Goal: Transaction & Acquisition: Purchase product/service

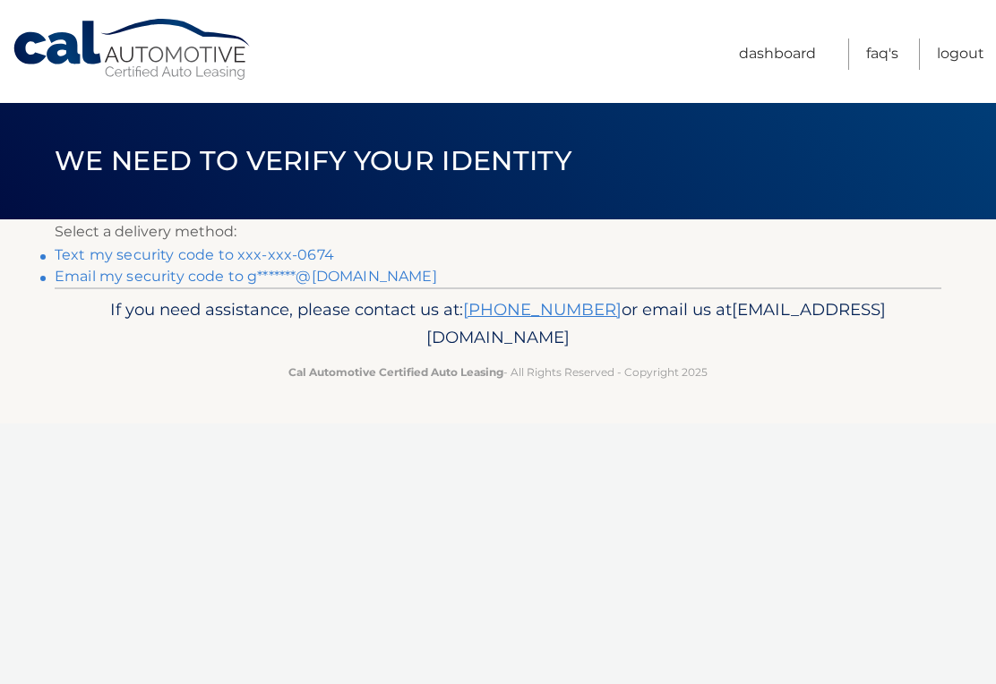
click at [320, 254] on link "Text my security code to xxx-xxx-0674" at bounding box center [194, 254] width 279 height 17
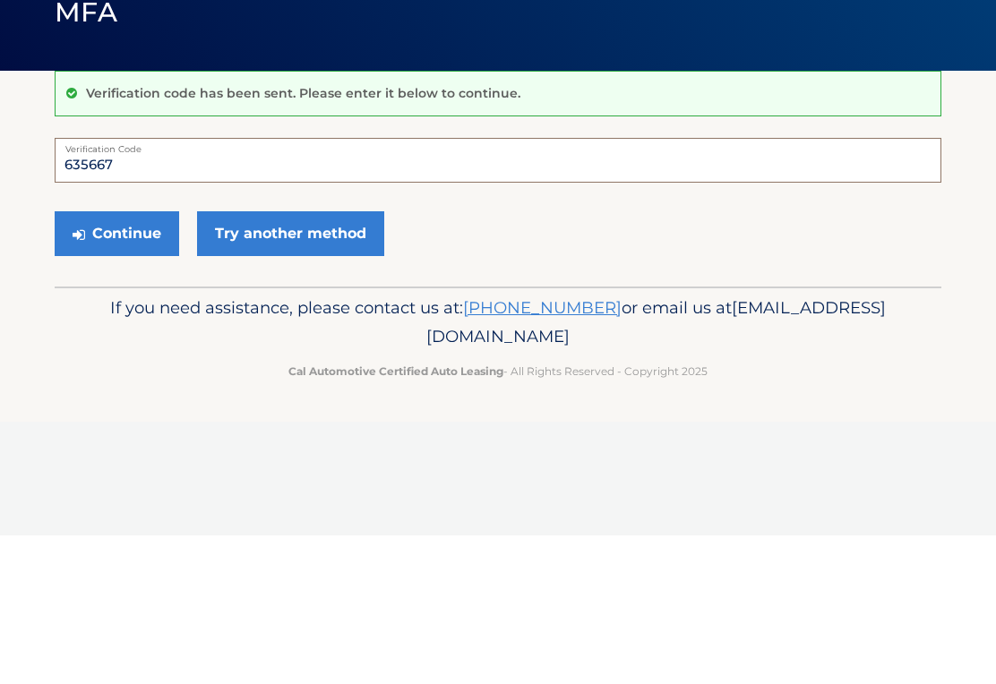
type input "635667"
click at [140, 360] on button "Continue" at bounding box center [117, 382] width 124 height 45
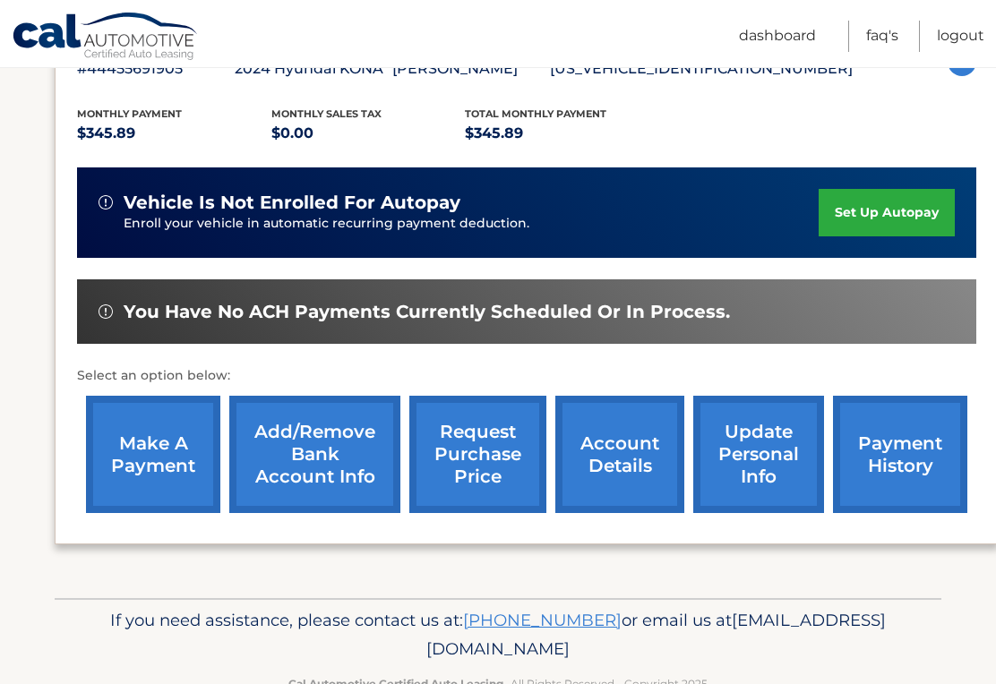
scroll to position [369, 0]
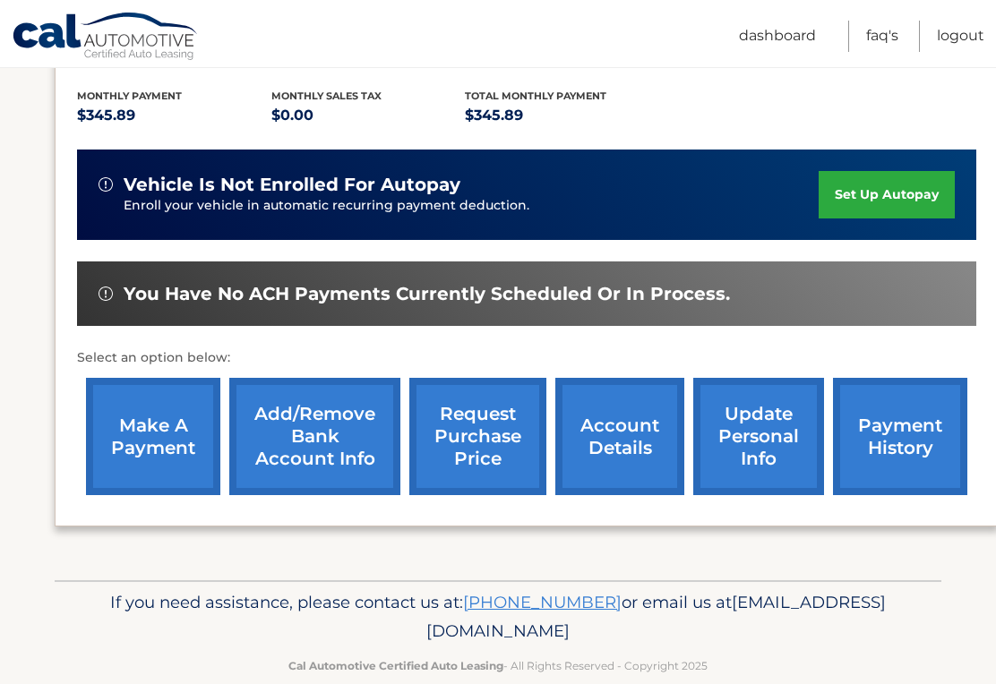
click at [162, 435] on link "make a payment" at bounding box center [153, 436] width 134 height 117
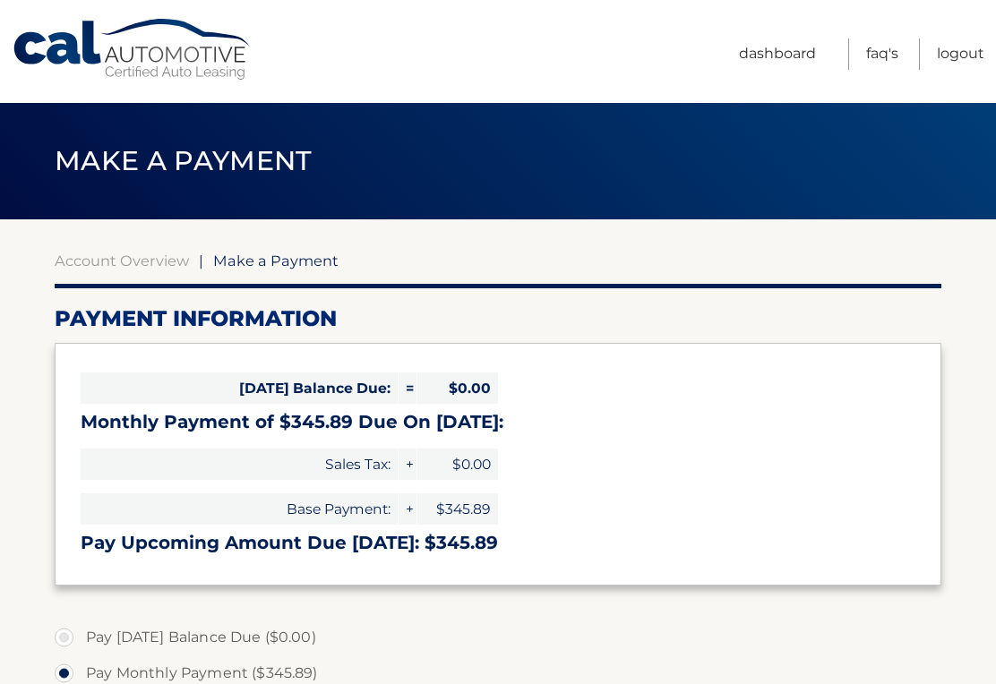
select select "YWY2ZGMxOTMtOTU4OS00NTUwLTliNGMtYmZiMDZjNTI1NjQx"
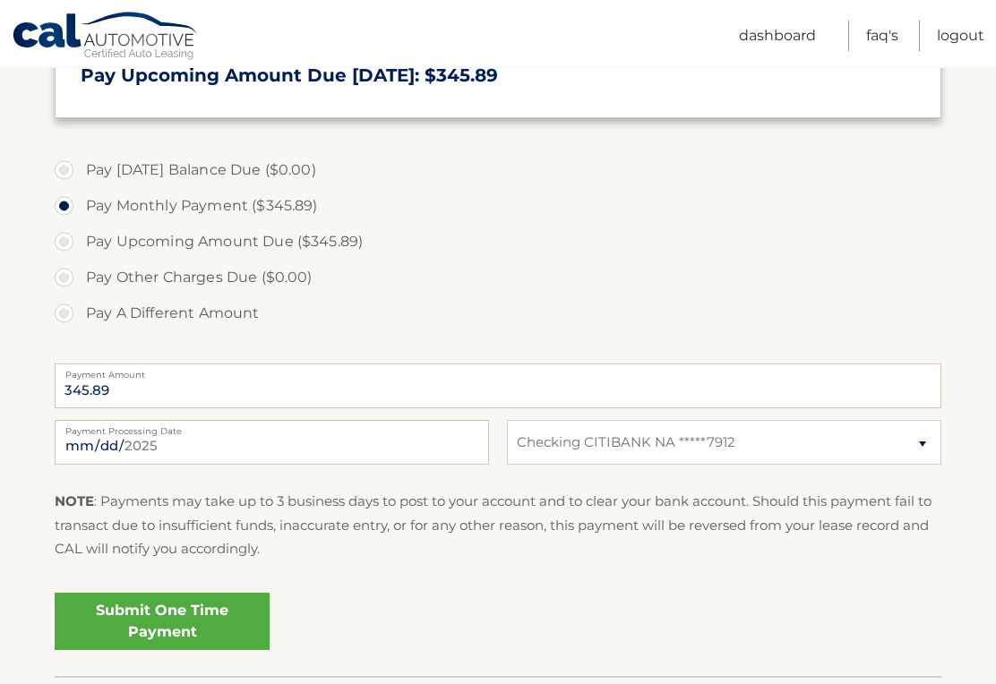
scroll to position [467, 0]
click at [401, 441] on input "[DATE]" at bounding box center [272, 442] width 434 height 45
type input "[DATE]"
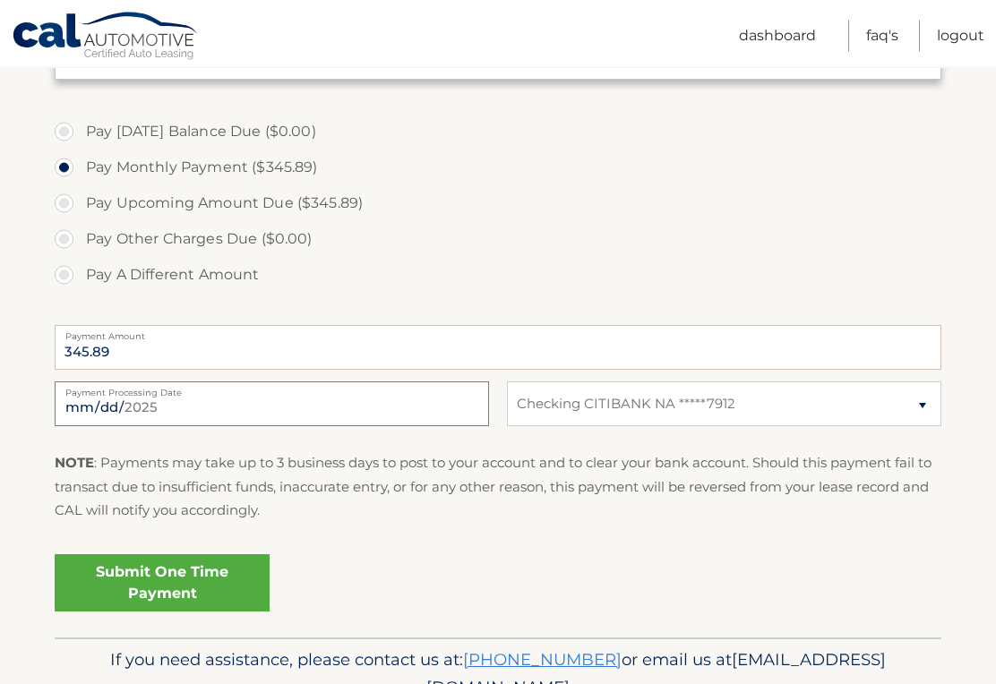
scroll to position [506, 0]
click at [211, 578] on link "Submit One Time Payment" at bounding box center [162, 582] width 215 height 57
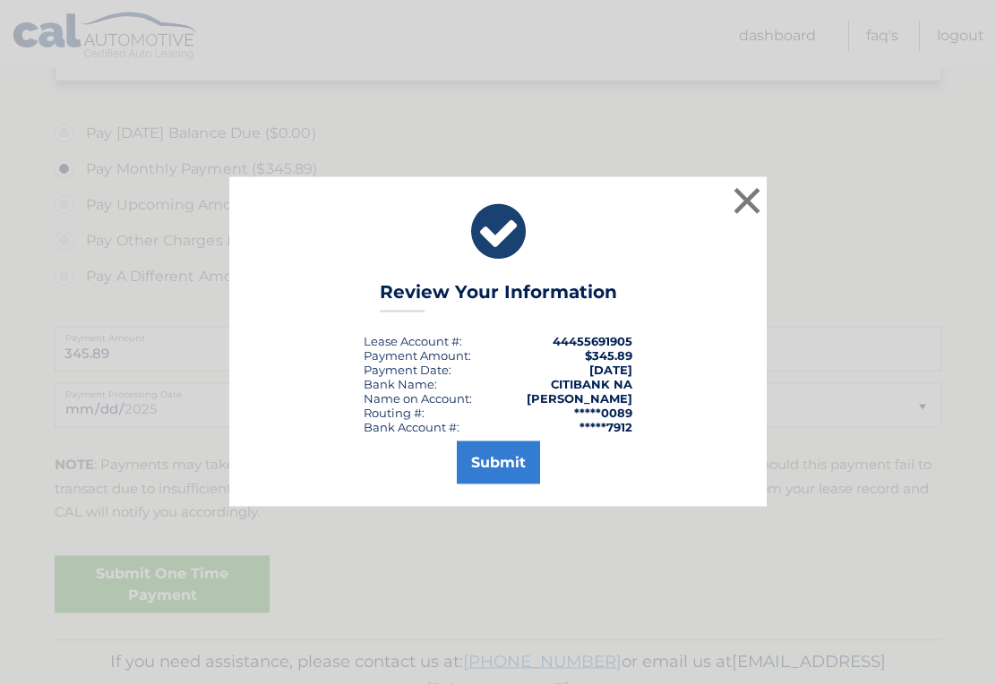
scroll to position [508, 0]
click at [515, 473] on button "Submit" at bounding box center [498, 462] width 83 height 43
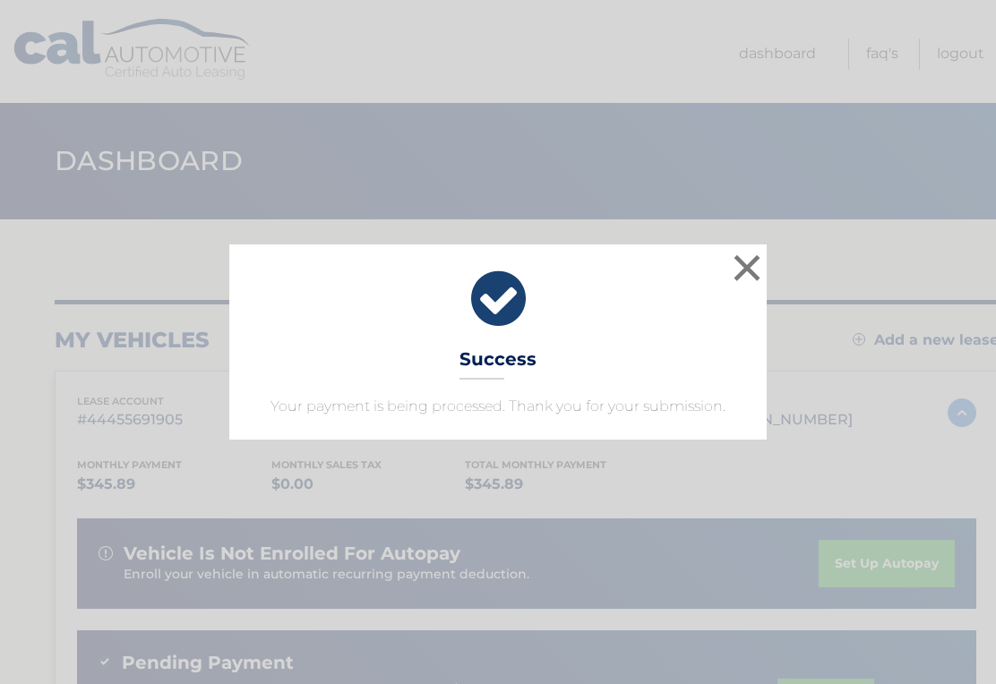
click at [743, 279] on button "×" at bounding box center [747, 268] width 36 height 36
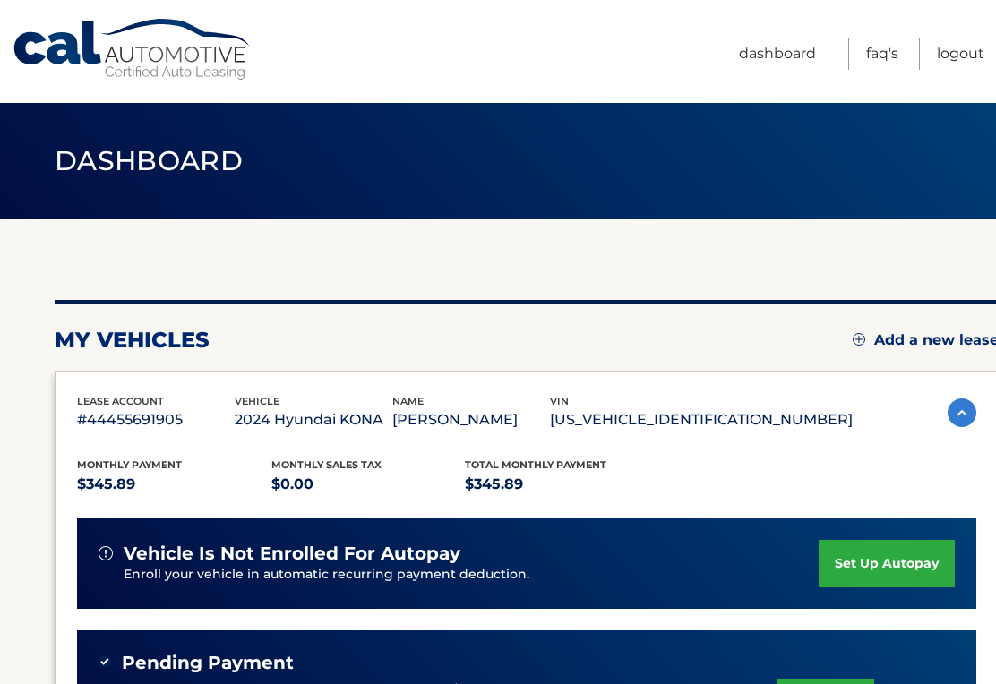
click at [966, 68] on link "Logout" at bounding box center [960, 54] width 47 height 31
